Goal: Task Accomplishment & Management: Complete application form

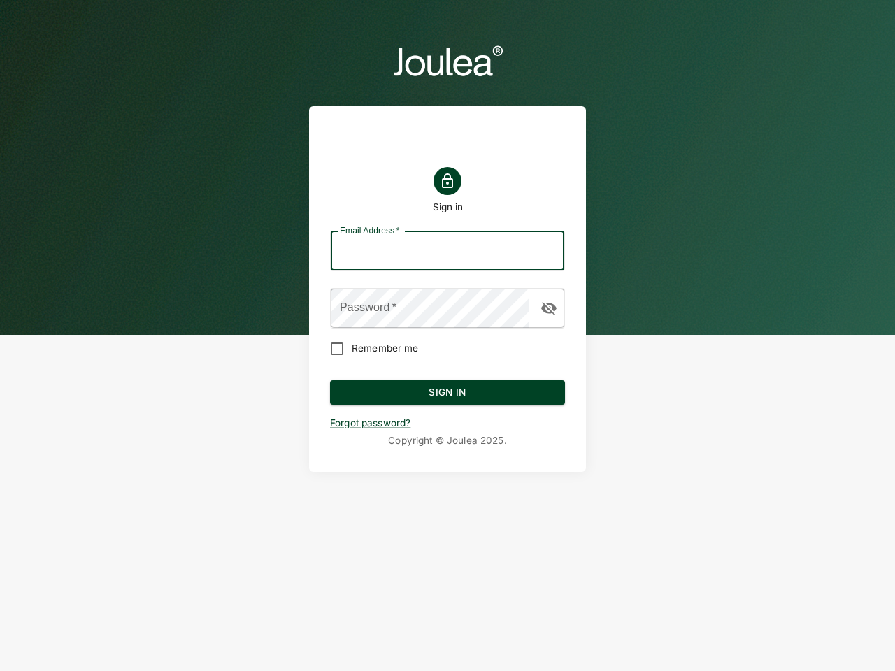
click at [447, 251] on input "Email Address   *" at bounding box center [447, 250] width 233 height 39
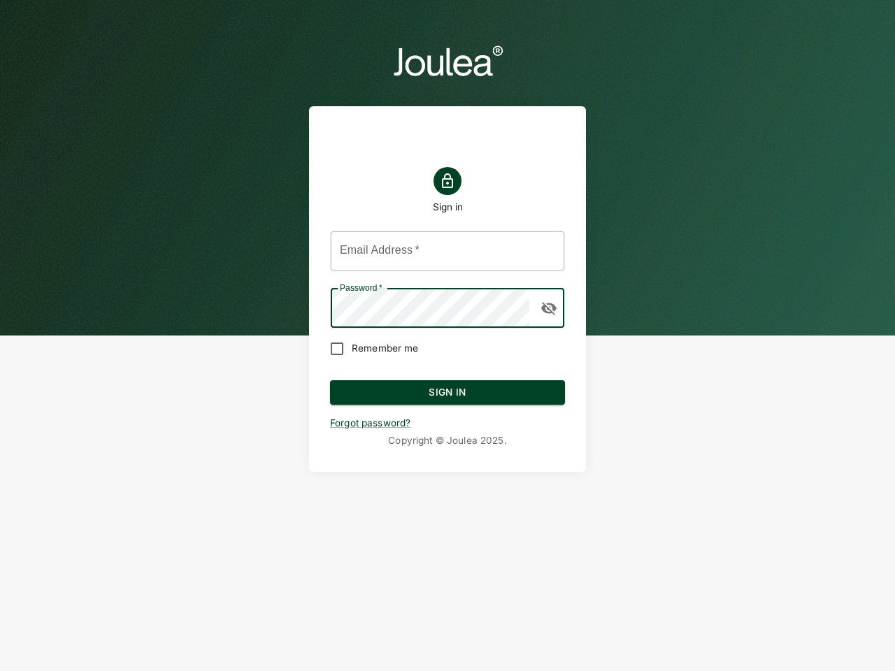
click at [549, 308] on icon "button" at bounding box center [548, 308] width 15 height 13
